Goal: Check status: Check status

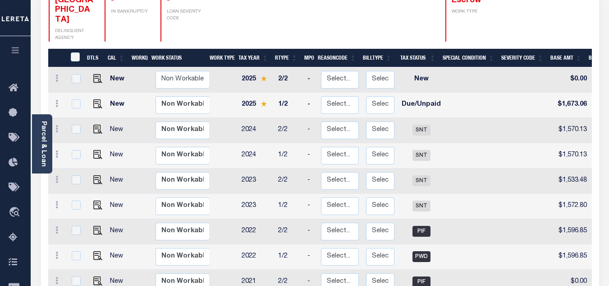
scroll to position [151, 0]
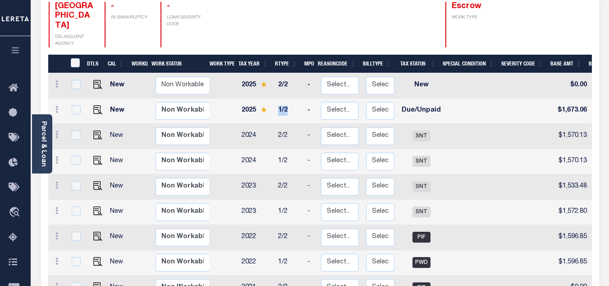
drag, startPoint x: 277, startPoint y: 96, endPoint x: 289, endPoint y: 98, distance: 11.5
click at [289, 98] on td "1/2" at bounding box center [289, 110] width 29 height 25
checkbox input "true"
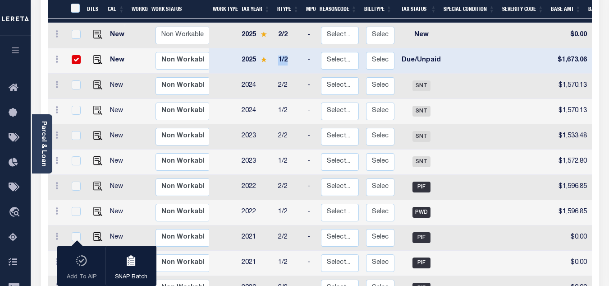
scroll to position [172, 0]
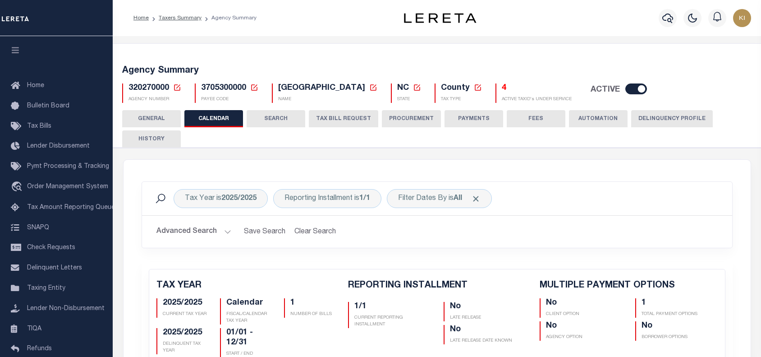
scroll to position [190, 0]
